Goal: Task Accomplishment & Management: Manage account settings

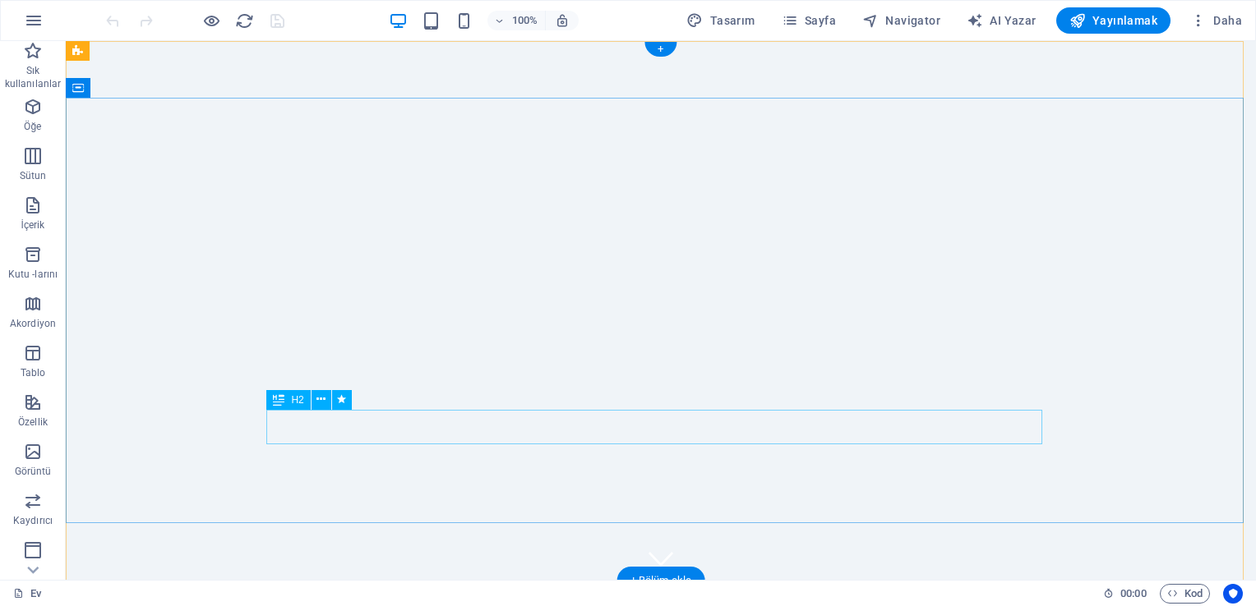
drag, startPoint x: 413, startPoint y: 426, endPoint x: 481, endPoint y: 468, distance: 79.3
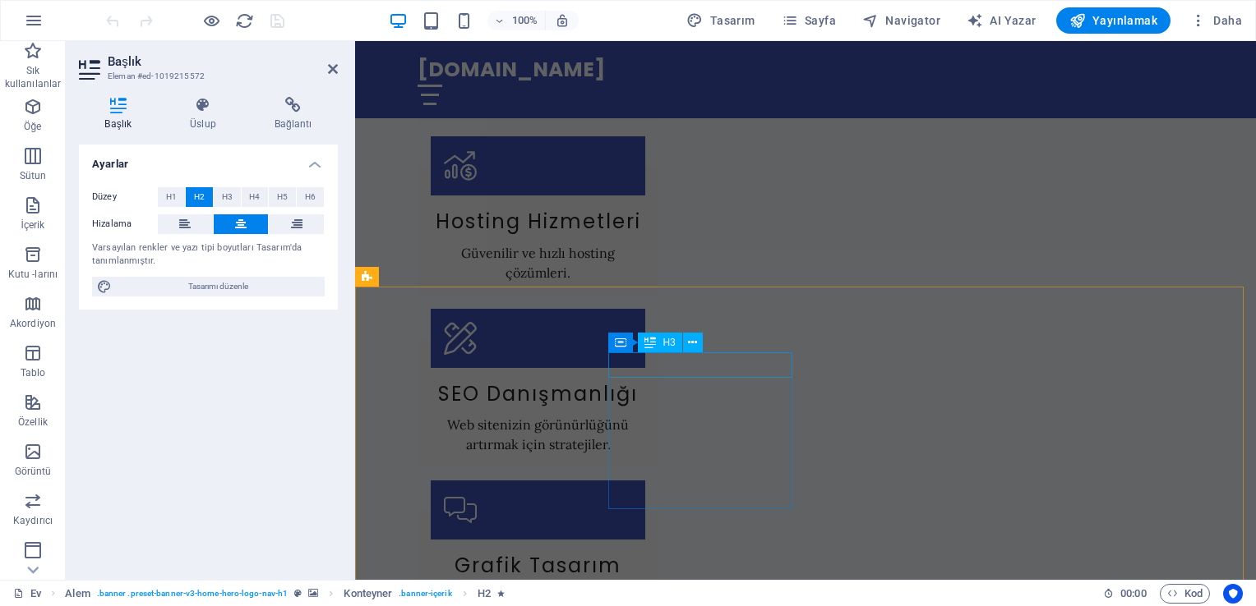
scroll to position [1956, 0]
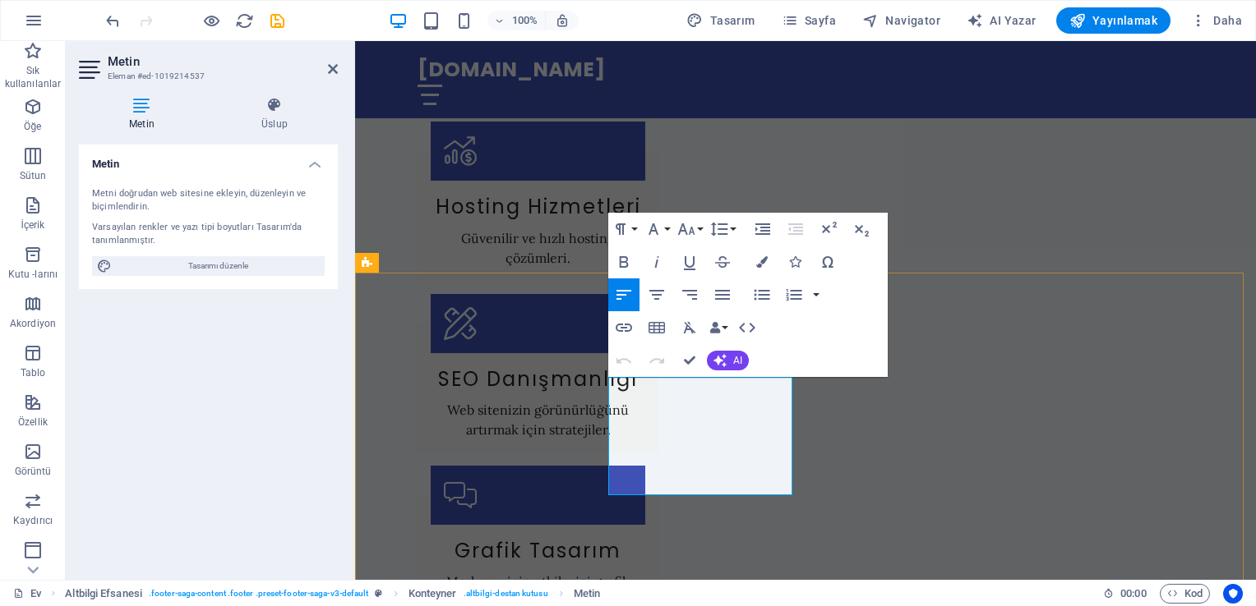
drag, startPoint x: 703, startPoint y: 388, endPoint x: 614, endPoint y: 386, distance: 88.8
drag, startPoint x: 681, startPoint y: 387, endPoint x: 901, endPoint y: 618, distance: 318.5
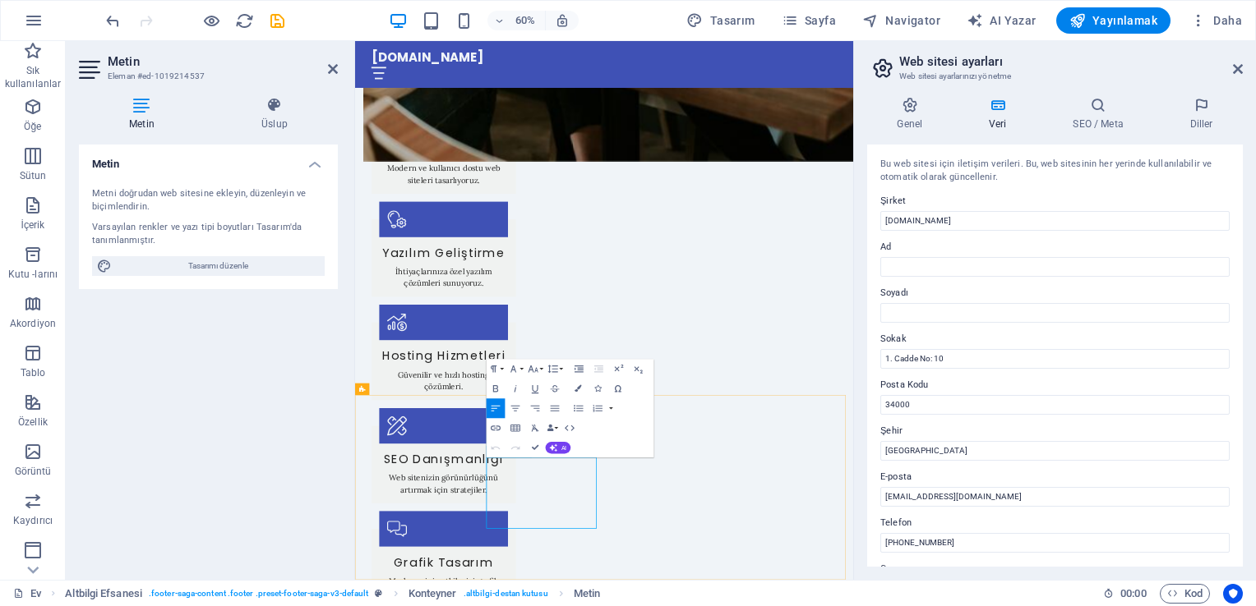
click at [963, 356] on input "1. Cadde No: 10" at bounding box center [1054, 359] width 349 height 20
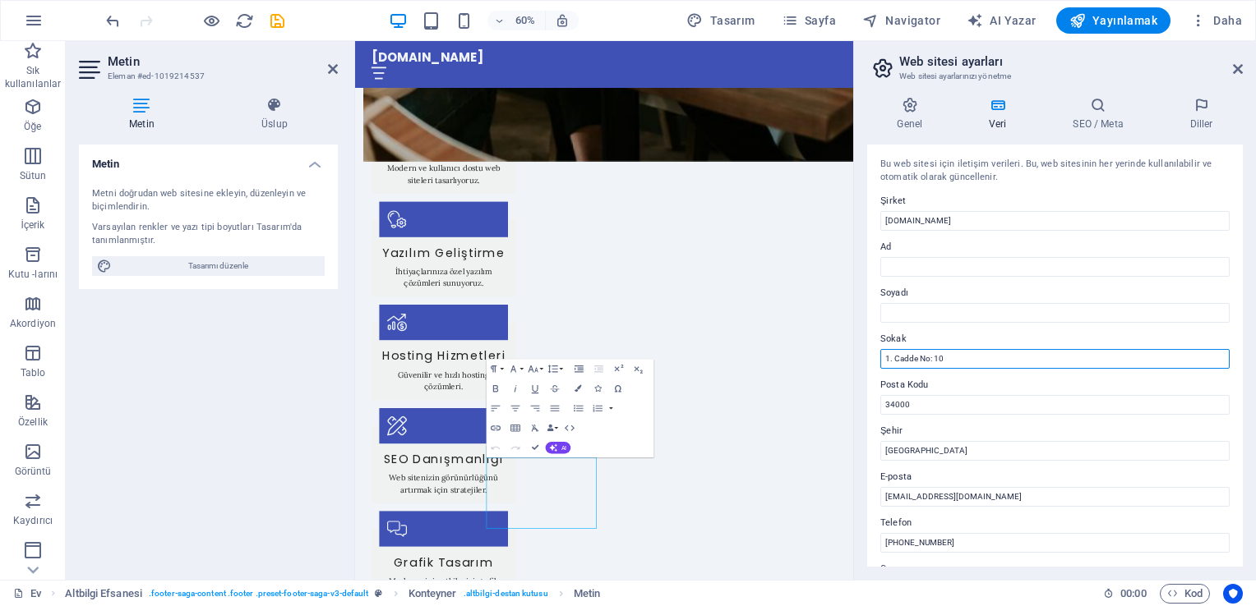
click at [963, 356] on input "1. Cadde No: 10" at bounding box center [1054, 359] width 349 height 20
type input "Bağcılar"
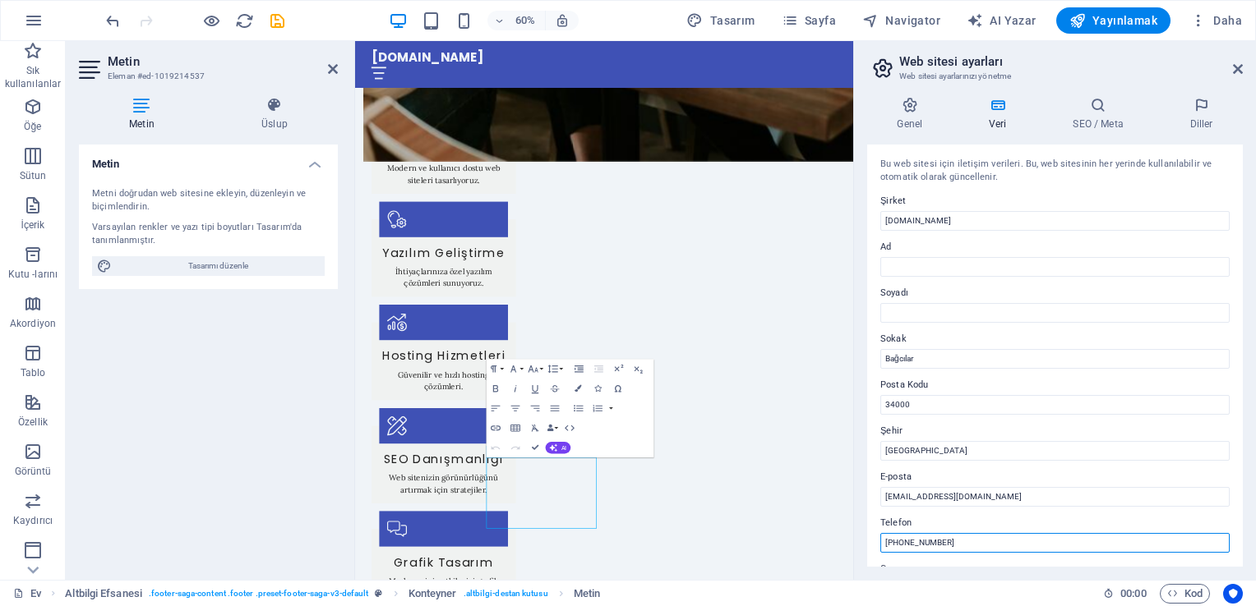
click at [959, 540] on input "[PHONE_NUMBER]" at bounding box center [1054, 543] width 349 height 20
type input "[PHONE_NUMBER]"
click at [868, 508] on div "Bu web sitesi için iletişim verileri. Bu, web sitesinin her yerinde kullanılabi…" at bounding box center [1055, 356] width 376 height 422
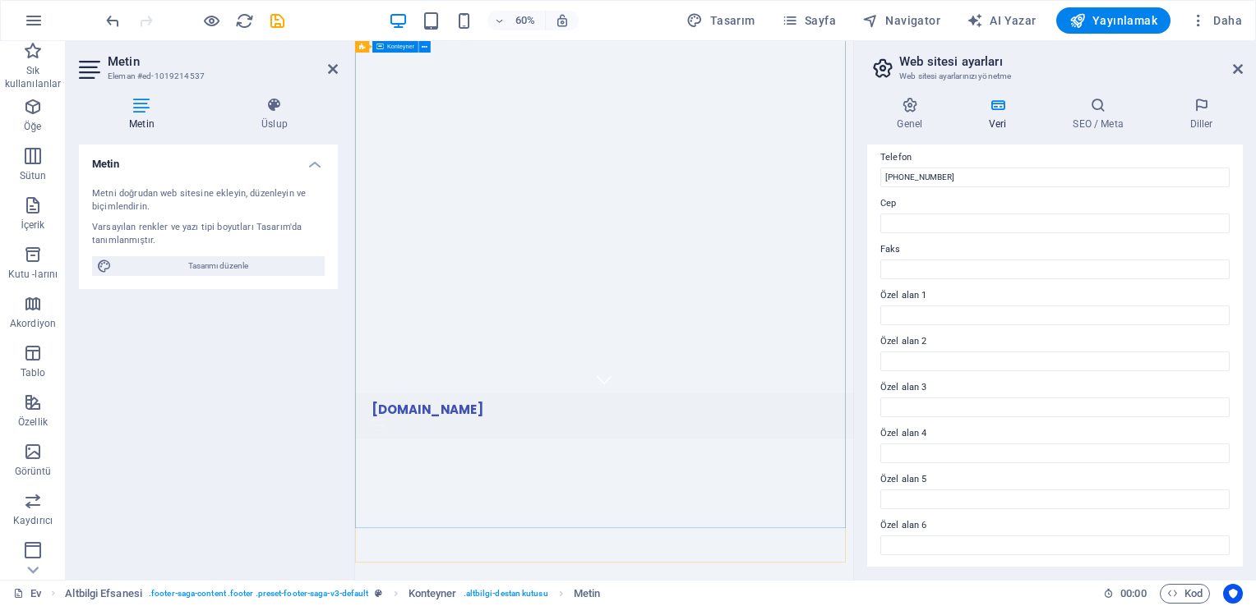
scroll to position [0, 0]
click at [1089, 21] on span "Yayınlamak" at bounding box center [1113, 20] width 88 height 16
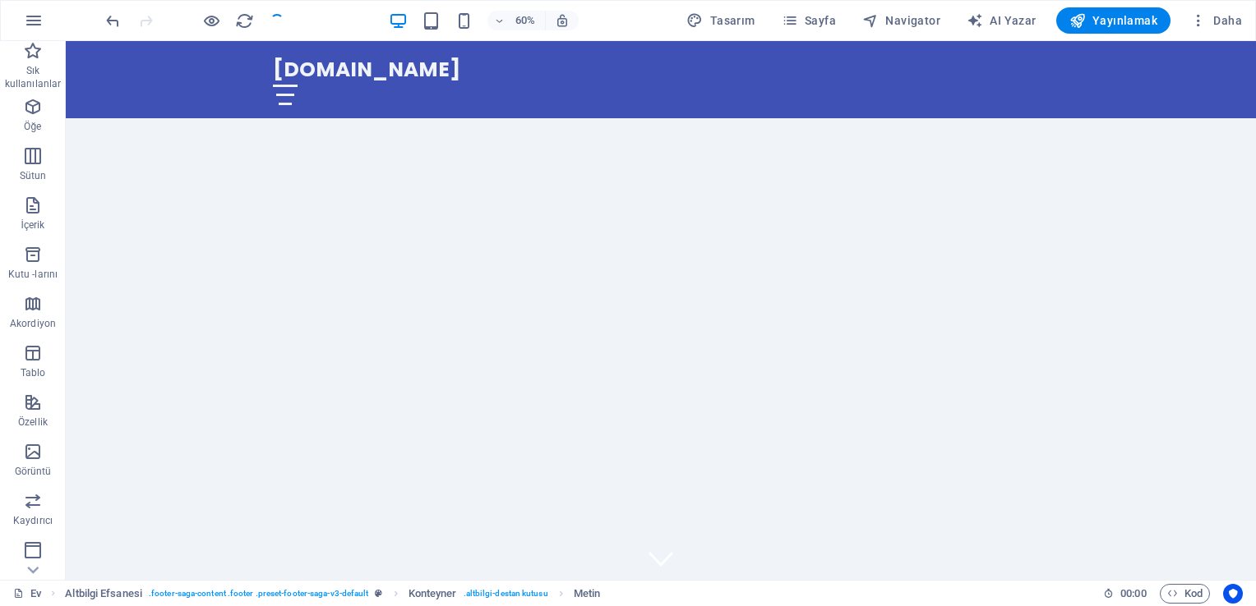
checkbox input "false"
